Goal: Task Accomplishment & Management: Manage account settings

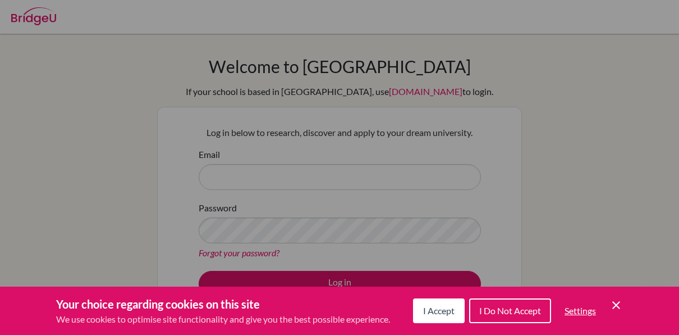
drag, startPoint x: 429, startPoint y: 313, endPoint x: 397, endPoint y: 281, distance: 45.7
click at [429, 313] on span "I Accept" at bounding box center [438, 310] width 31 height 11
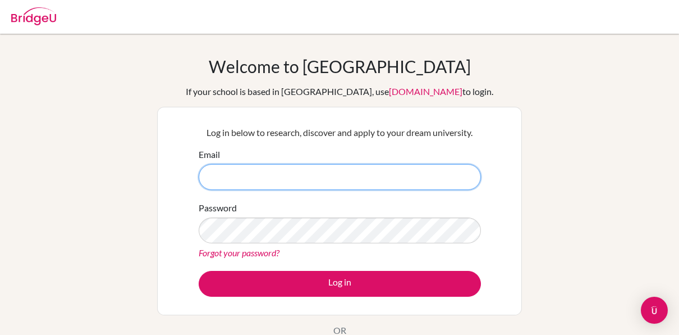
click at [299, 172] on input "Email" at bounding box center [340, 177] width 282 height 26
type input "[EMAIL_ADDRESS][DOMAIN_NAME]"
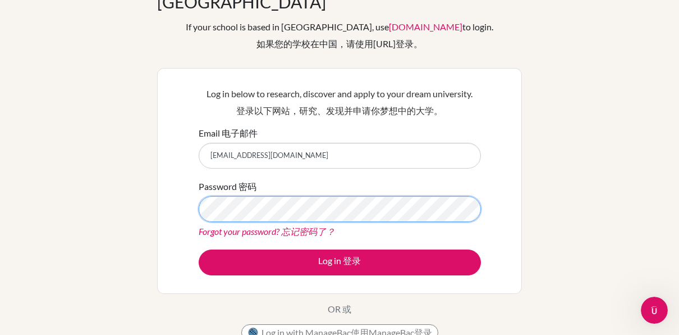
scroll to position [112, 0]
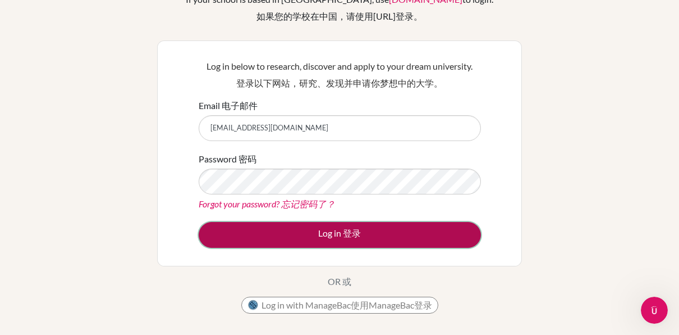
click at [353, 222] on button "Log in 登录" at bounding box center [340, 235] width 282 height 26
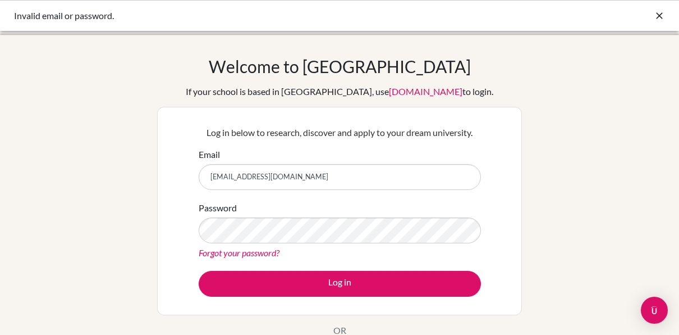
click at [659, 12] on icon at bounding box center [659, 15] width 11 height 11
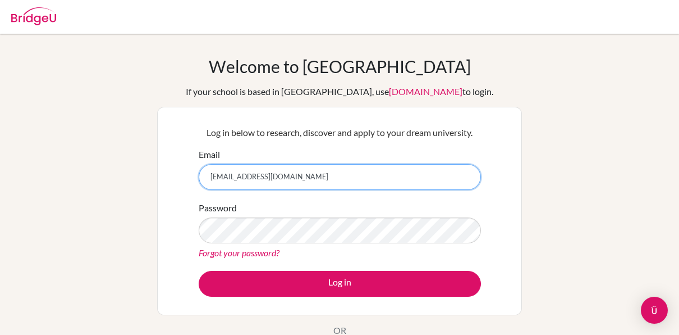
click at [371, 170] on input "[EMAIL_ADDRESS][DOMAIN_NAME]" at bounding box center [340, 177] width 282 height 26
drag, startPoint x: 367, startPoint y: 174, endPoint x: 405, endPoint y: 215, distance: 56.0
click at [367, 174] on input "[EMAIL_ADDRESS][DOMAIN_NAME]" at bounding box center [340, 177] width 282 height 26
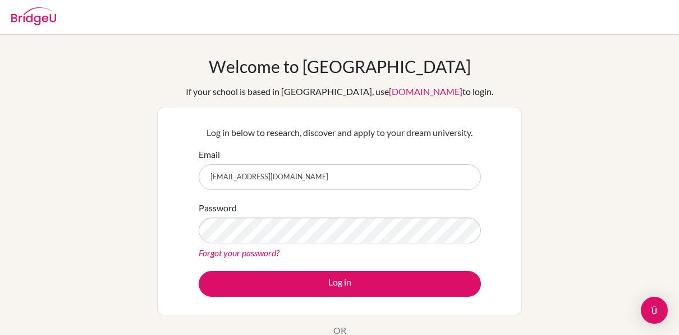
click at [272, 254] on link "Forgot your password?" at bounding box center [239, 252] width 81 height 11
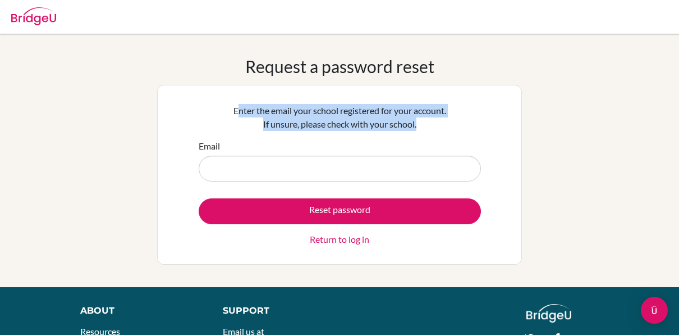
drag, startPoint x: 439, startPoint y: 122, endPoint x: 227, endPoint y: 103, distance: 212.0
click at [227, 104] on p "Enter the email your school registered for your account. If unsure, please chec…" at bounding box center [340, 117] width 282 height 27
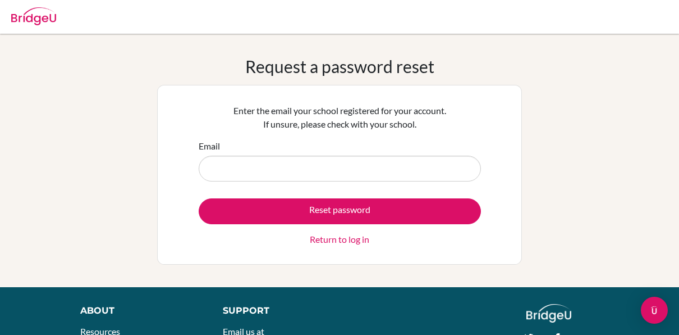
click at [410, 195] on form "Email Reset password Return to log in" at bounding box center [340, 192] width 282 height 107
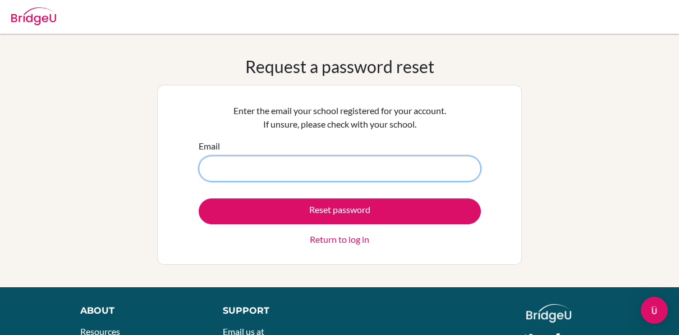
click at [410, 170] on input "Email" at bounding box center [340, 169] width 282 height 26
type input "[EMAIL_ADDRESS][DOMAIN_NAME]"
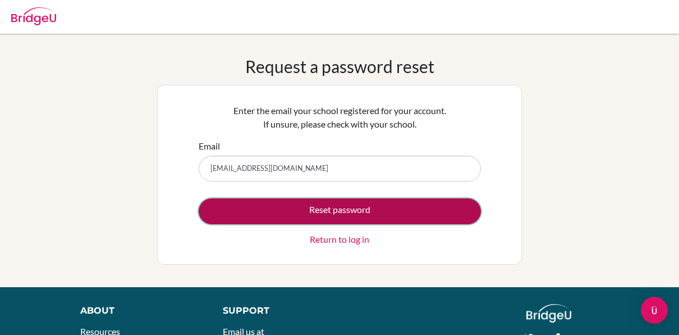
click at [342, 207] on button "Reset password" at bounding box center [340, 211] width 282 height 26
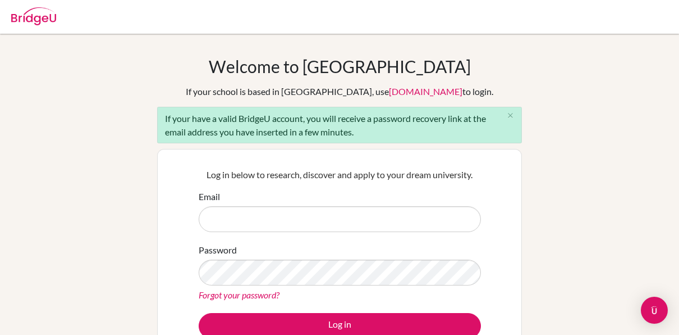
drag, startPoint x: 359, startPoint y: 135, endPoint x: 167, endPoint y: 116, distance: 193.0
click at [159, 117] on div "If your have a valid BridgeU account, you will receive a password recovery link…" at bounding box center [339, 125] width 365 height 36
click at [230, 168] on p "Log in below to research, discover and apply to your dream university." at bounding box center [340, 174] width 282 height 13
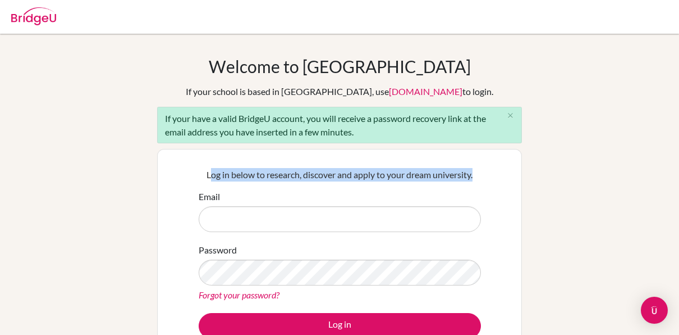
drag, startPoint x: 209, startPoint y: 173, endPoint x: 485, endPoint y: 161, distance: 275.4
click at [486, 161] on div "Log in below to research, discover and apply to your dream university. Email Pa…" at bounding box center [339, 253] width 296 height 185
click at [477, 172] on p "Log in below to research, discover and apply to your dream university." at bounding box center [340, 174] width 282 height 13
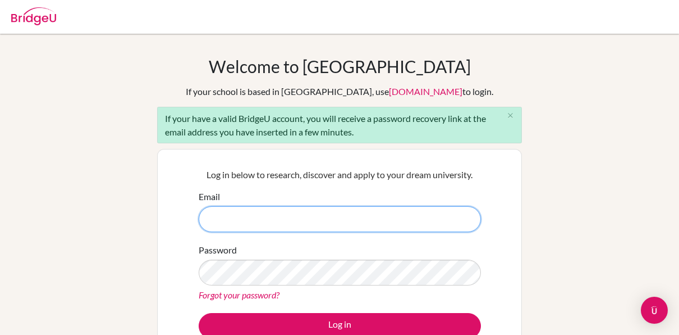
click at [382, 213] on input "Email" at bounding box center [340, 219] width 282 height 26
type input "[EMAIL_ADDRESS][DOMAIN_NAME]"
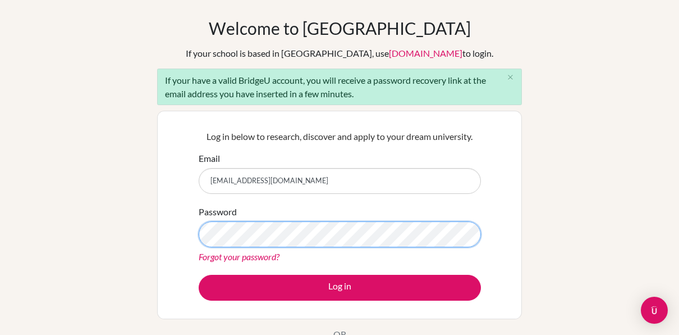
scroll to position [56, 0]
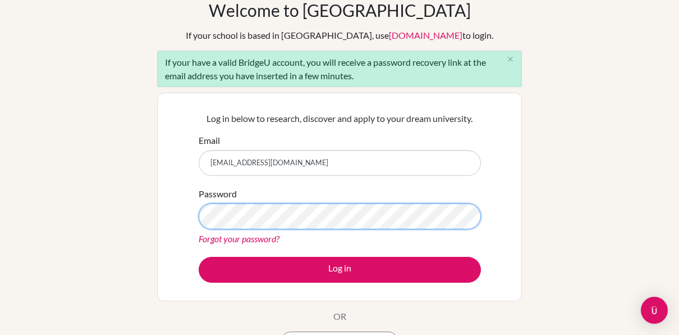
click at [199, 257] on button "Log in" at bounding box center [340, 270] width 282 height 26
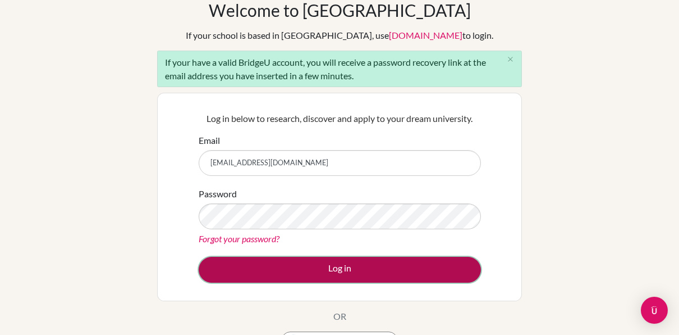
click at [341, 281] on button "Log in" at bounding box center [340, 270] width 282 height 26
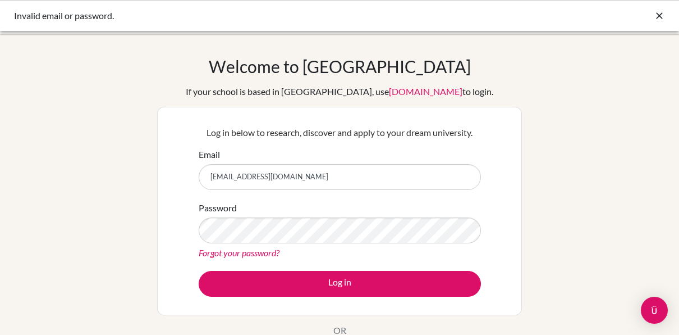
click at [327, 213] on div "Password Forgot your password?" at bounding box center [340, 230] width 282 height 58
click at [297, 257] on form "Email yucheng.l2028@asbsk.ac.th Password Forgot your password? Log in" at bounding box center [340, 222] width 282 height 149
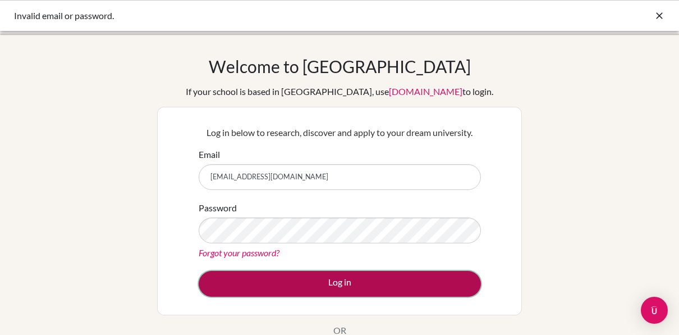
click at [418, 282] on button "Log in" at bounding box center [340, 284] width 282 height 26
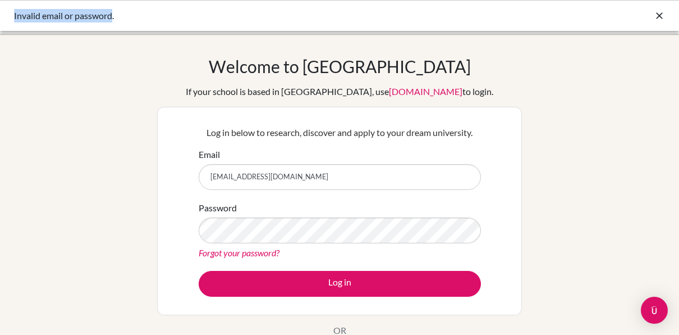
drag, startPoint x: 112, startPoint y: 15, endPoint x: 14, endPoint y: 17, distance: 97.7
click at [14, 17] on div "Invalid email or password." at bounding box center [255, 15] width 483 height 13
click at [572, 264] on div "Welcome to BridgeU If your school is based in China, use app.bridge-u.com.cn to…" at bounding box center [339, 239] width 679 height 367
click at [650, 311] on img "Open Intercom Messenger" at bounding box center [654, 310] width 15 height 15
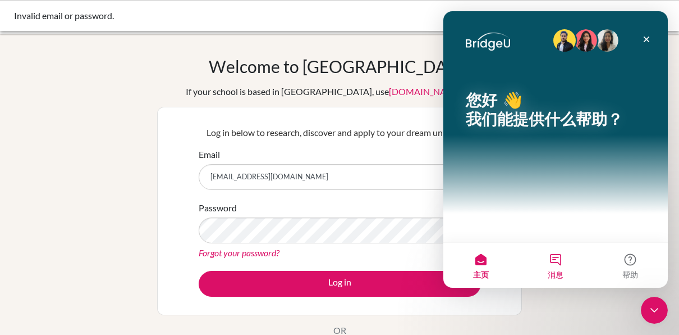
click at [559, 273] on span "消息" at bounding box center [556, 275] width 16 height 8
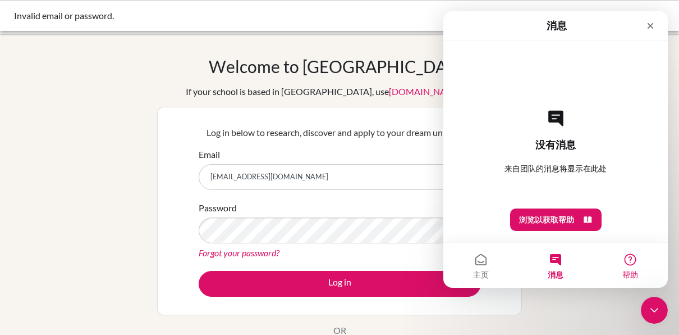
click at [625, 254] on button "帮助" at bounding box center [631, 265] width 75 height 45
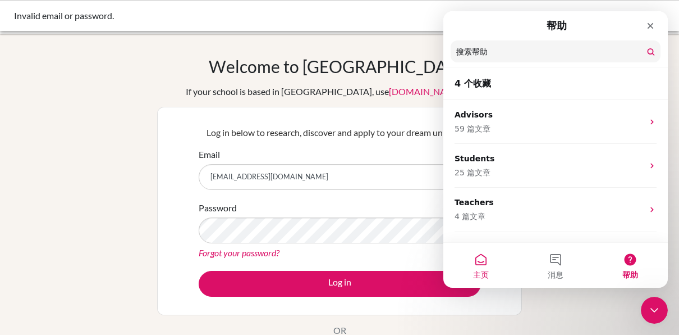
click at [481, 262] on button "主页" at bounding box center [481, 265] width 75 height 45
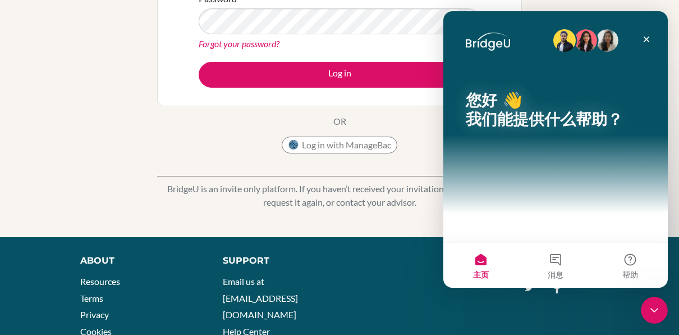
scroll to position [263, 0]
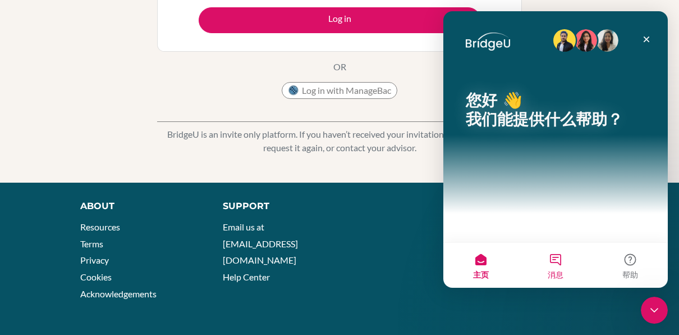
click at [564, 264] on button "消息" at bounding box center [555, 265] width 75 height 45
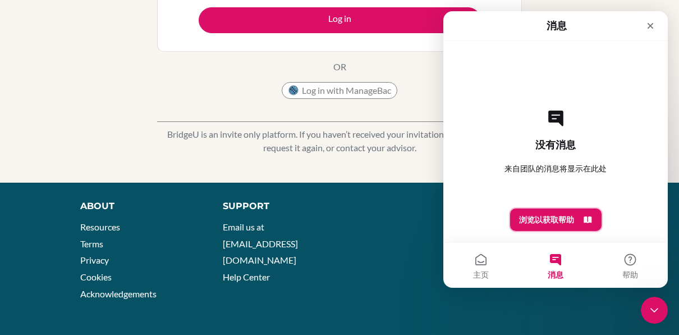
click at [564, 225] on button "浏览以获取帮助" at bounding box center [556, 219] width 92 height 22
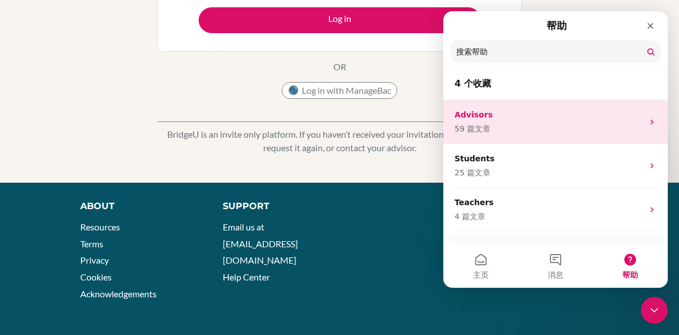
scroll to position [33, 0]
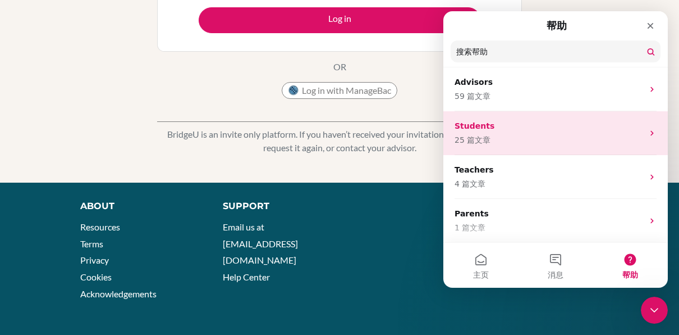
click at [509, 125] on p "Students" at bounding box center [549, 126] width 189 height 12
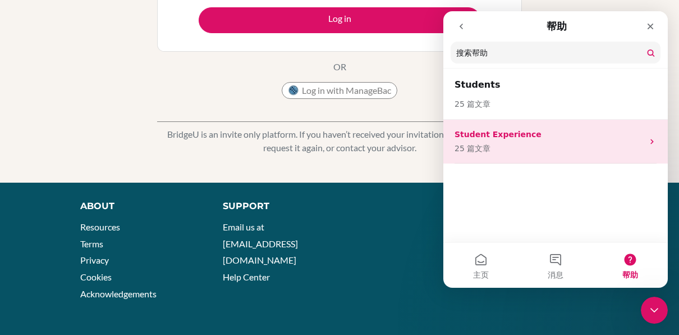
click at [507, 143] on p "25 篇文章" at bounding box center [549, 149] width 189 height 12
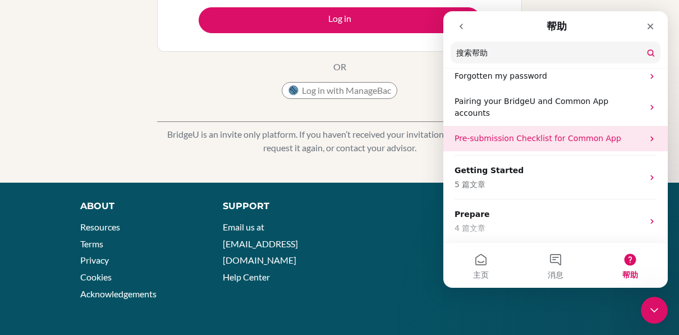
scroll to position [0, 0]
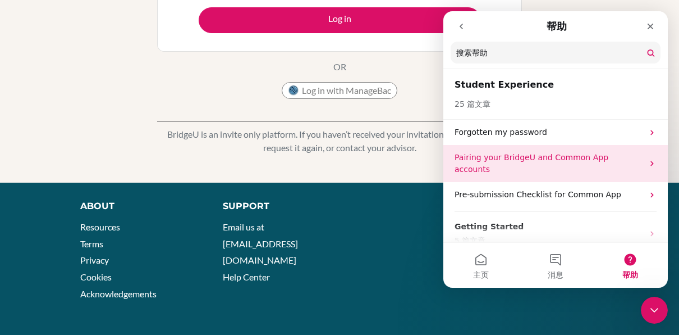
click at [549, 171] on p "Pairing your BridgeU and Common App accounts" at bounding box center [549, 164] width 189 height 24
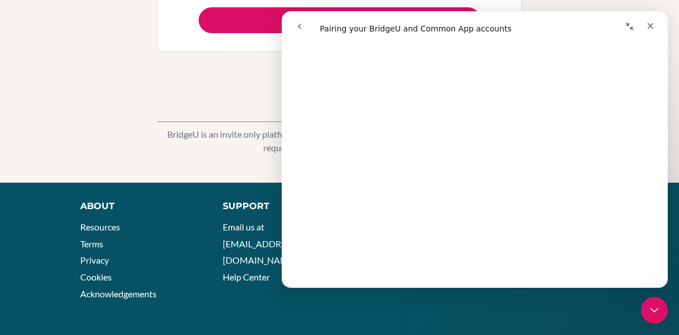
scroll to position [730, 0]
drag, startPoint x: 194, startPoint y: 136, endPoint x: 146, endPoint y: 146, distance: 48.8
click at [194, 136] on p "BridgeU is an invite only platform. If you haven’t received your invitation ema…" at bounding box center [339, 140] width 365 height 27
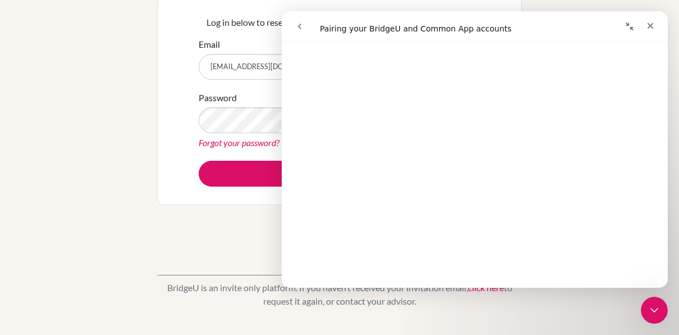
scroll to position [0, 0]
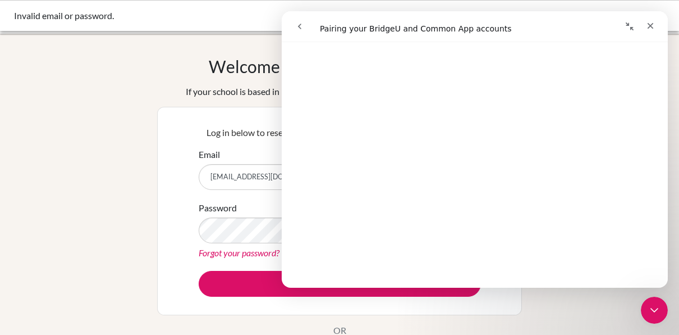
click at [664, 21] on nav "Intercom Messenger" at bounding box center [475, 26] width 386 height 31
click at [662, 21] on nav "Intercom Messenger" at bounding box center [475, 26] width 386 height 31
click at [659, 22] on div "关闭" at bounding box center [651, 26] width 20 height 20
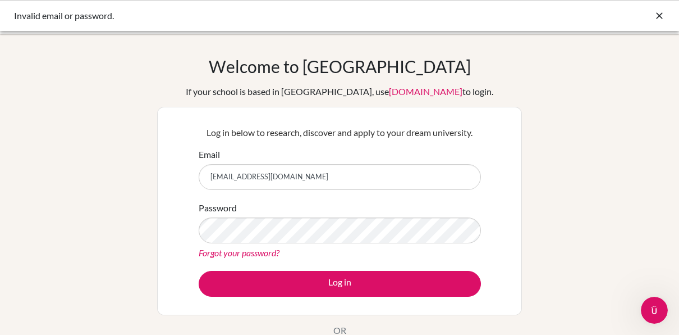
click at [659, 8] on div "Invalid email or password." at bounding box center [339, 15] width 679 height 31
click at [659, 17] on icon at bounding box center [659, 15] width 11 height 11
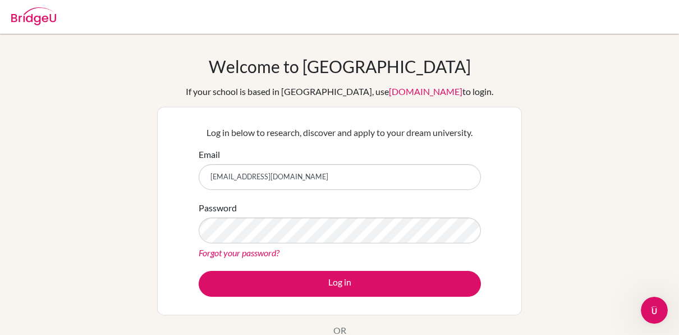
click at [29, 19] on img at bounding box center [33, 16] width 45 height 18
drag, startPoint x: 352, startPoint y: 144, endPoint x: 335, endPoint y: 185, distance: 44.8
click at [351, 146] on div "Log in below to research, discover and apply to your dream university. Email Pa…" at bounding box center [339, 210] width 296 height 185
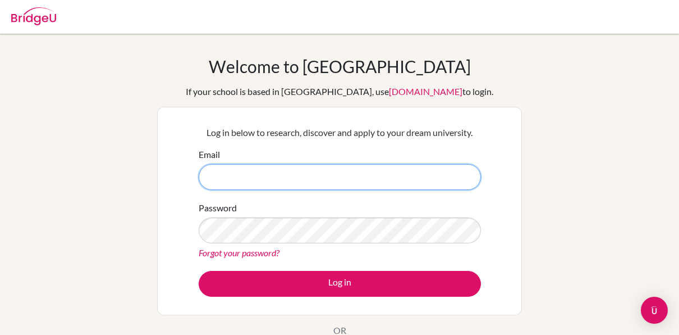
click at [335, 183] on input "Email" at bounding box center [340, 177] width 282 height 26
type input "[EMAIL_ADDRESS][DOMAIN_NAME]"
